Goal: Task Accomplishment & Management: Manage account settings

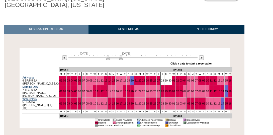
scroll to position [53, 0]
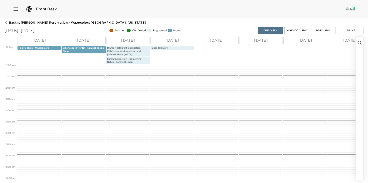
scroll to position [125, 0]
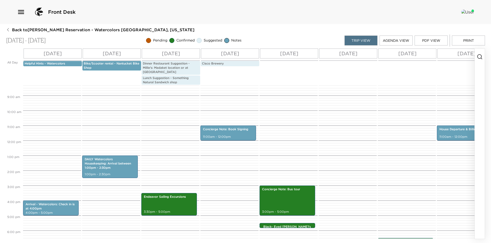
click at [479, 56] on icon "button" at bounding box center [480, 57] width 6 height 6
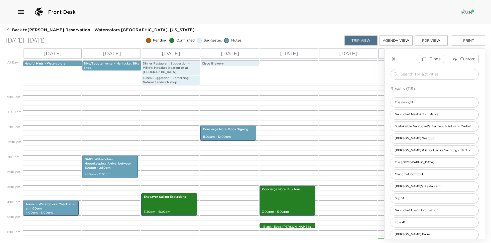
click at [426, 68] on div "Clone Custom ​ Results (119) The Gaslight Nantucket Meat & Fish Market Sustaina…" at bounding box center [434, 201] width 100 height 305
click at [420, 73] on input "search" at bounding box center [438, 74] width 76 height 6
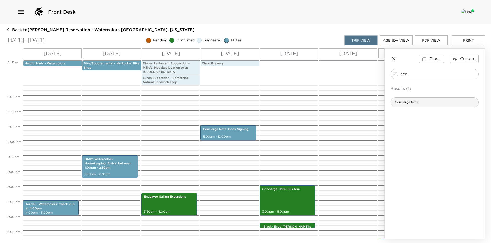
type input "con"
click at [431, 103] on div "Concierge Note" at bounding box center [434, 103] width 88 height 10
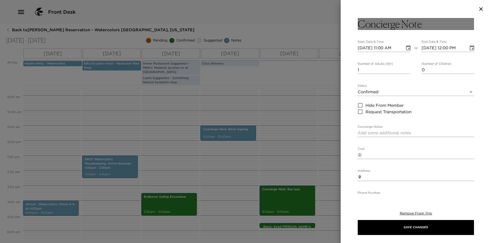
click at [425, 24] on button "Concierge Note" at bounding box center [416, 24] width 116 height 12
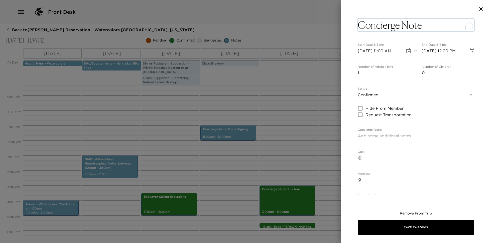
click at [425, 24] on textarea "Concierge Note" at bounding box center [416, 25] width 116 height 12
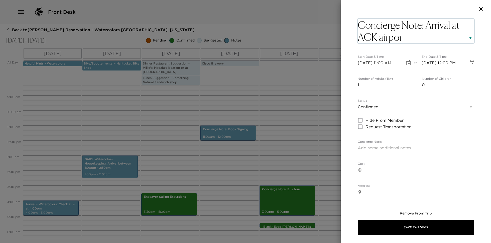
type textarea "Concierge Note: Arrival at [GEOGRAPHIC_DATA]"
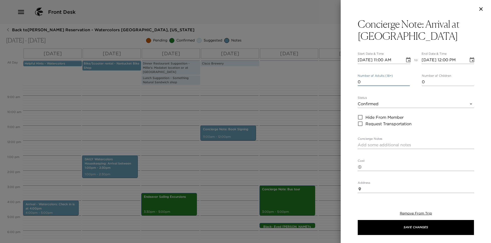
type input "0"
click at [407, 85] on input "0" at bounding box center [384, 82] width 52 height 8
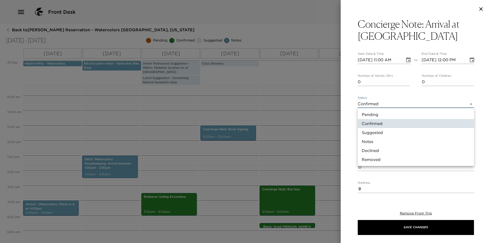
click at [393, 103] on body "Front Desk Back to [PERSON_NAME] Reservation - Watercolors [GEOGRAPHIC_DATA], […" at bounding box center [245, 121] width 491 height 243
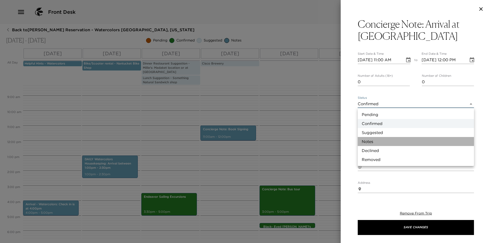
click at [387, 137] on li "Notes" at bounding box center [416, 141] width 116 height 9
type input "Concierge Note"
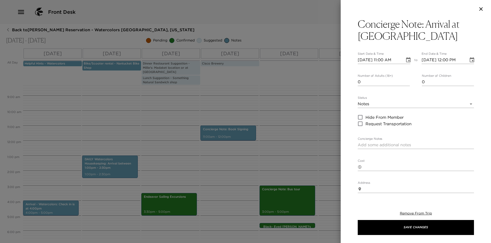
click at [378, 140] on label "Concierge Notes" at bounding box center [370, 139] width 25 height 4
click at [378, 142] on textarea "Concierge Notes" at bounding box center [416, 145] width 116 height 6
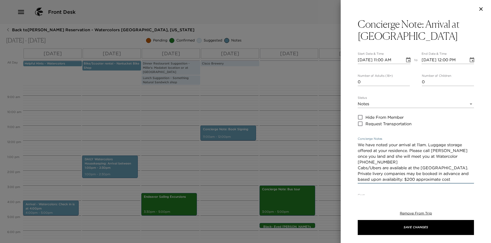
click at [395, 179] on textarea "We have noted your arrival at 11am. Luggage storage offered at your residence. …" at bounding box center [416, 162] width 116 height 40
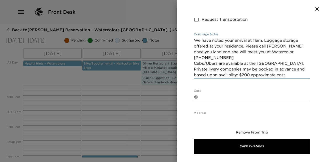
scroll to position [116, 0]
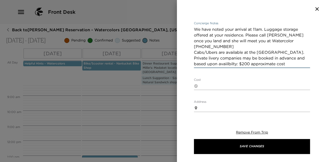
click at [237, 64] on textarea "We have noted your arrival at 11am. Luggage storage offered at your residence. …" at bounding box center [252, 47] width 116 height 40
click at [280, 40] on textarea "We have noted your arrival at 11am. Luggage storage offered at your residence. …" at bounding box center [252, 47] width 116 height 40
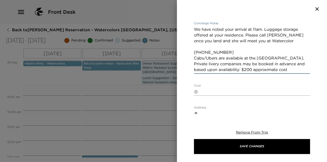
click at [227, 49] on textarea "We have noted your arrival at 11am. Luggage storage offered at your residence. …" at bounding box center [252, 50] width 116 height 46
click at [227, 52] on textarea "We have noted your arrival at 11am. Luggage storage offered at your residence. …" at bounding box center [252, 50] width 116 height 46
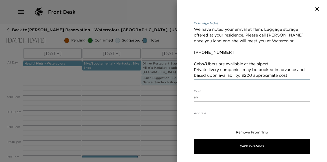
click at [241, 75] on textarea "We have noted your arrival at 11am. Luggage storage offered at your residence. …" at bounding box center [252, 53] width 116 height 52
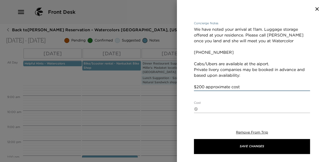
click at [274, 64] on textarea "We have noted your arrival at 11am. Luggage storage offered at your residence. …" at bounding box center [252, 58] width 116 height 63
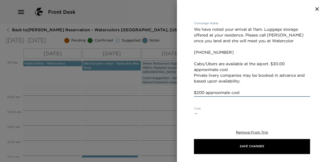
click at [271, 65] on textarea "We have noted your arrival at 11am. Luggage storage offered at your residence. …" at bounding box center [252, 61] width 116 height 69
click at [261, 64] on textarea "We have noted your arrival at 11am. Luggage storage offered at your residence. …" at bounding box center [252, 61] width 116 height 69
click at [279, 64] on textarea "We have noted your arrival at 11am. Luggage storage offered at your residence. …" at bounding box center [252, 61] width 116 height 69
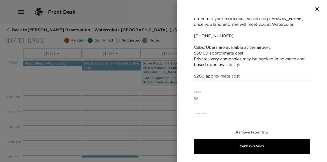
scroll to position [132, 0]
click at [250, 54] on textarea "We have noted your arrival at 11am. Luggage storage offered at your residence. …" at bounding box center [252, 45] width 116 height 69
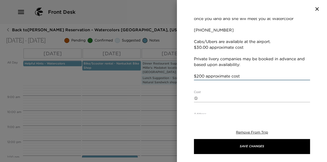
scroll to position [138, 0]
click at [200, 70] on textarea "We have noted your arrival at 11am. Luggage storage offered at your residence. …" at bounding box center [252, 42] width 116 height 75
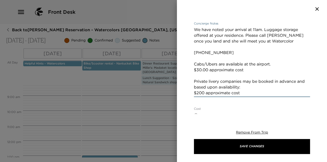
scroll to position [112, 0]
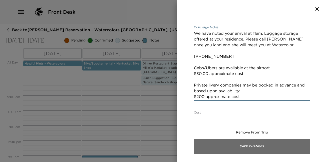
type textarea "We have noted your arrival at 11am. Luggage storage offered at your residence. …"
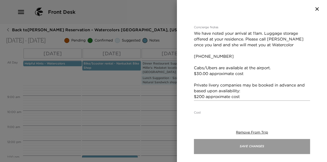
click at [241, 147] on button "Save Changes" at bounding box center [252, 146] width 116 height 15
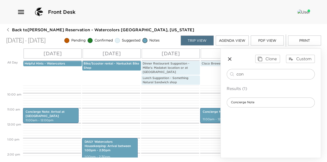
scroll to position [144, 0]
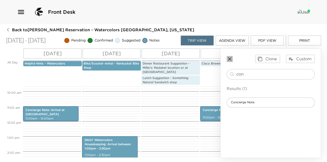
click at [231, 57] on icon "button" at bounding box center [230, 59] width 4 height 4
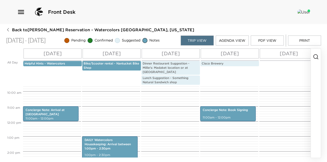
click at [315, 55] on icon "button" at bounding box center [316, 57] width 6 height 6
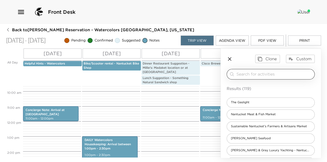
click at [248, 75] on input "search" at bounding box center [275, 74] width 76 height 6
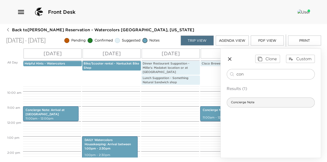
type input "con"
click at [252, 100] on span "Concierge Note" at bounding box center [243, 102] width 32 height 4
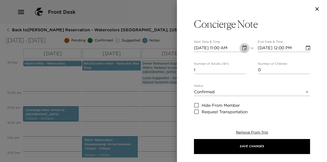
click at [245, 47] on icon "Choose date, selected date is Sep 7, 2025" at bounding box center [244, 47] width 5 height 5
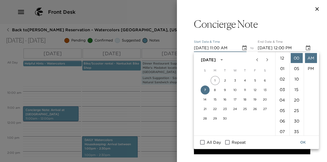
scroll to position [116, 0]
click at [206, 99] on button "14" at bounding box center [205, 99] width 9 height 9
type input "[DATE] 11:00 AM"
type input "[DATE] 12:00 PM"
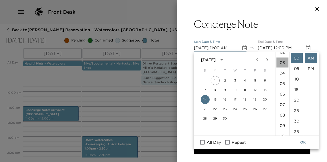
click at [281, 63] on li "03" at bounding box center [283, 63] width 12 height 10
click at [312, 69] on li "PM" at bounding box center [311, 69] width 12 height 10
type input "[DATE] 03:00 PM"
type input "[DATE] 04:00 PM"
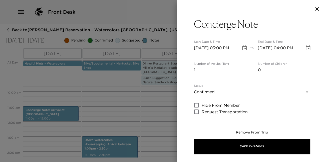
scroll to position [11, 0]
type input "0"
click at [244, 72] on input "0" at bounding box center [220, 70] width 52 height 8
click at [233, 89] on body "Front Desk Back to [PERSON_NAME] Reservation - Watercolors [GEOGRAPHIC_DATA], […" at bounding box center [163, 81] width 327 height 162
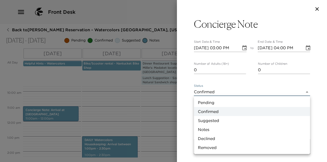
click at [219, 126] on li "Notes" at bounding box center [252, 129] width 116 height 9
type input "Concierge Note"
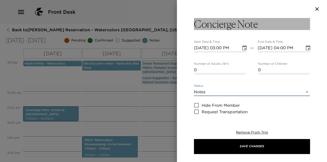
click at [263, 22] on button "Concierge Note" at bounding box center [252, 24] width 116 height 12
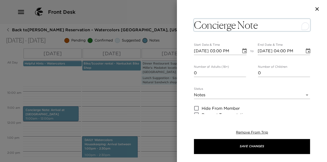
click at [263, 22] on textarea "Concierge Note" at bounding box center [252, 25] width 116 height 12
click at [265, 23] on textarea "Concierge Note" at bounding box center [252, 25] width 116 height 12
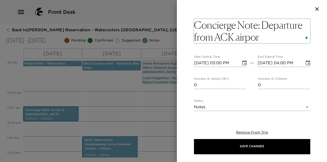
type textarea "Concierge Note: Departure from [GEOGRAPHIC_DATA]"
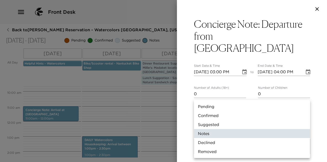
click at [204, 106] on body "Front Desk Back to [PERSON_NAME] Reservation - Watercolors [GEOGRAPHIC_DATA], […" at bounding box center [163, 81] width 327 height 162
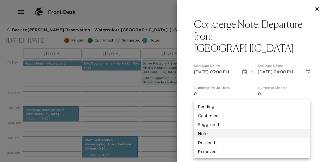
click at [208, 132] on li "Notes" at bounding box center [252, 133] width 116 height 9
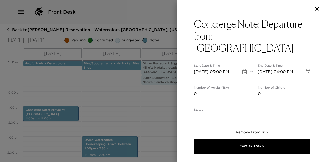
click at [229, 119] on div "Concierge Note: Departure from ACK airport Start Date & Time [DATE] 03:00 PM to…" at bounding box center [252, 81] width 150 height 162
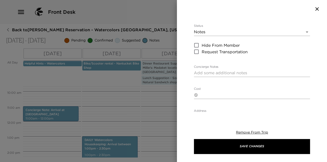
scroll to position [84, 0]
click at [194, 59] on div "Concierge Note: Departure from ACK airport Start Date & Time [DATE] 03:00 PM to…" at bounding box center [252, 66] width 150 height 96
click at [198, 70] on textarea "Concierge Notes" at bounding box center [252, 73] width 116 height 6
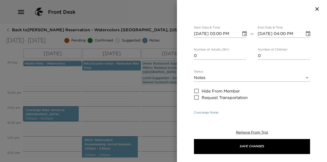
scroll to position [90, 0]
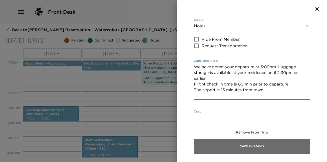
type textarea "We have noted your departure at 3:00pm. Luggage storage is available at your re…"
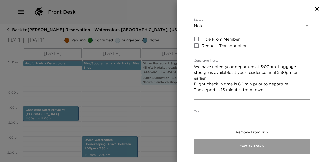
click at [237, 145] on button "Save Changes" at bounding box center [252, 146] width 116 height 15
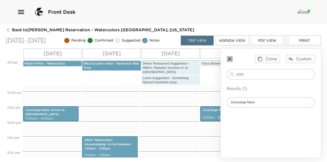
click at [230, 58] on icon "button" at bounding box center [230, 59] width 4 height 4
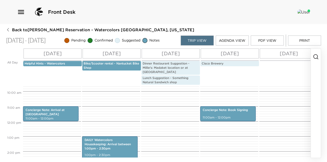
click at [236, 41] on button "Agenda View" at bounding box center [232, 41] width 33 height 10
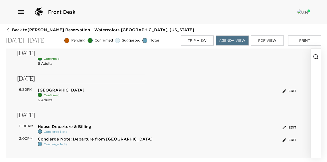
scroll to position [287, 0]
click at [268, 40] on button "PDF View" at bounding box center [267, 41] width 33 height 10
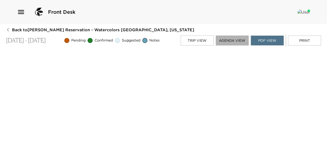
click at [232, 41] on button "Agenda View" at bounding box center [232, 41] width 33 height 10
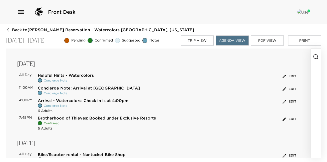
scroll to position [20, 0]
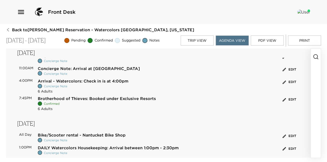
click at [291, 100] on button "Edit" at bounding box center [290, 100] width 16 height 8
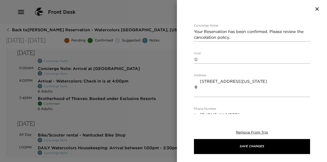
scroll to position [126, 0]
click at [217, 38] on textarea "Your Reservation has been confirmed. Please review the cancelation policy." at bounding box center [252, 35] width 116 height 12
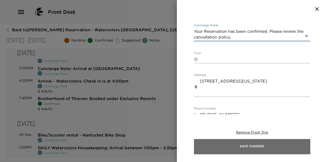
type textarea "Your Reservation has been confirmed. Please review the cancellation policy."
click at [255, 145] on button "Save Changes" at bounding box center [252, 146] width 116 height 15
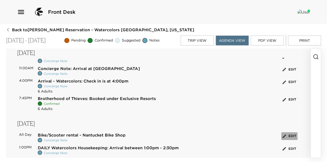
click at [292, 139] on button "Edit" at bounding box center [290, 137] width 16 height 8
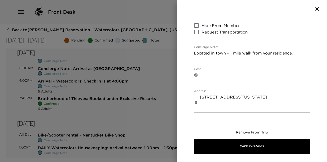
scroll to position [100, 0]
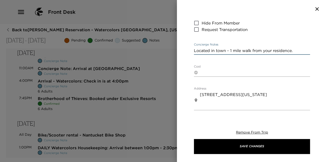
click at [241, 51] on textarea "Located in town - 1 mile walk from your residence." at bounding box center [252, 51] width 116 height 6
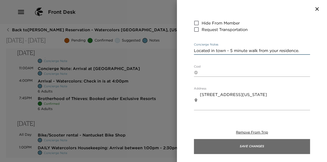
type textarea "Located in town - 5 minute walk from your residence."
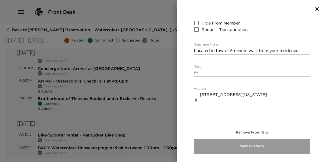
click at [249, 146] on button "Save Changes" at bounding box center [252, 146] width 116 height 15
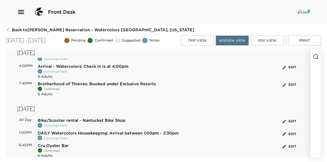
scroll to position [37, 0]
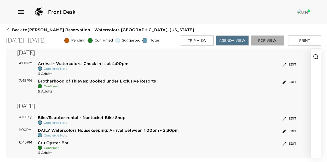
click at [269, 39] on button "PDF View" at bounding box center [267, 41] width 33 height 10
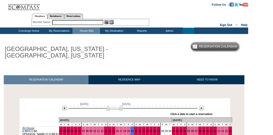
scroll to position [53, 0]
